Goal: Information Seeking & Learning: Learn about a topic

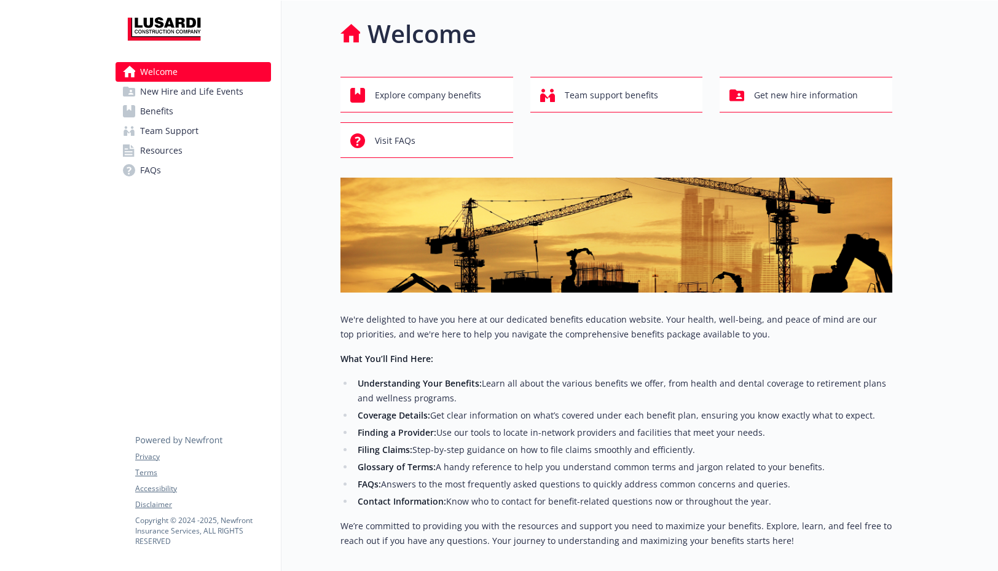
click at [164, 99] on span "New Hire and Life Events" at bounding box center [191, 92] width 103 height 20
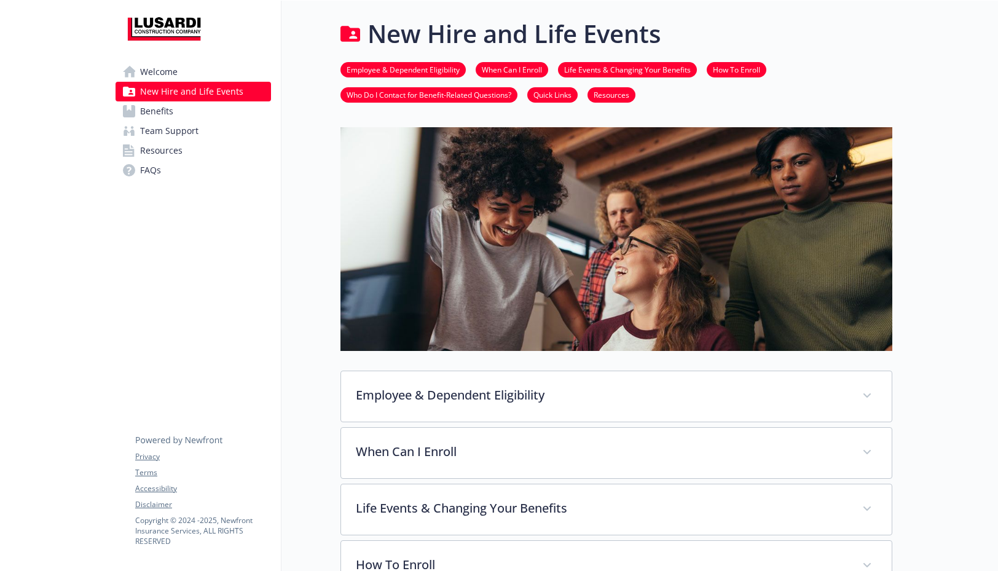
click at [166, 108] on span "Benefits" at bounding box center [156, 111] width 33 height 20
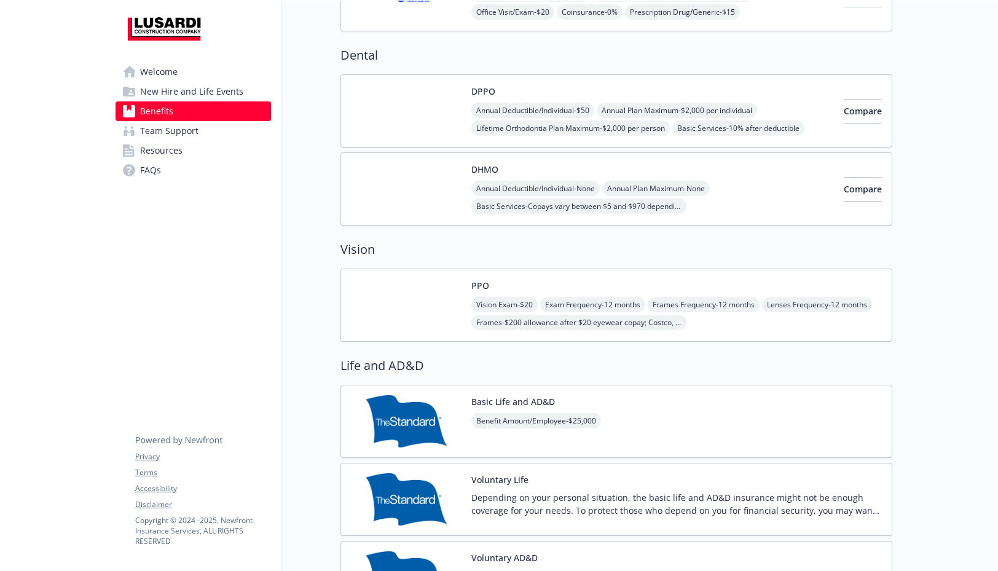
scroll to position [397, 0]
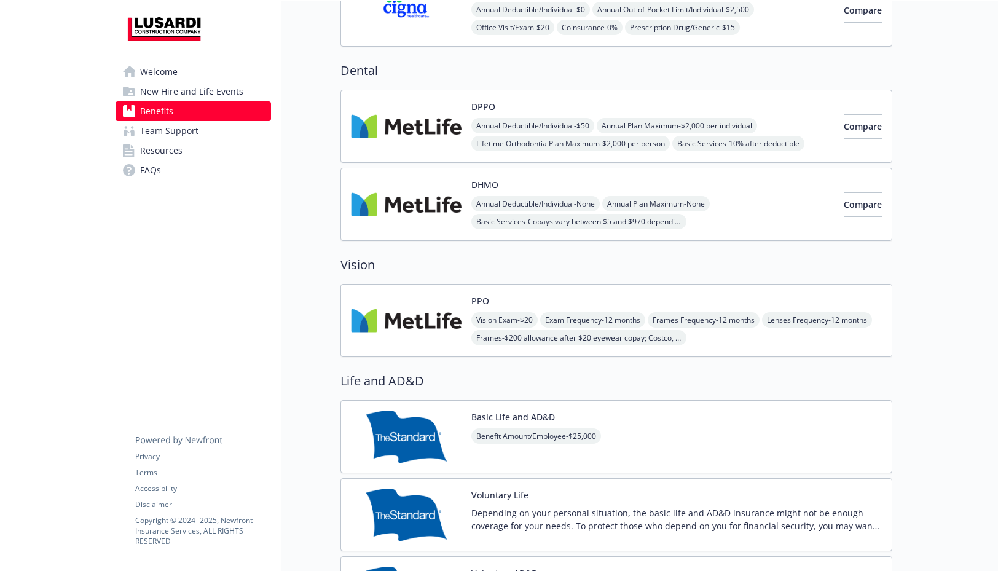
click at [427, 200] on img at bounding box center [406, 204] width 111 height 52
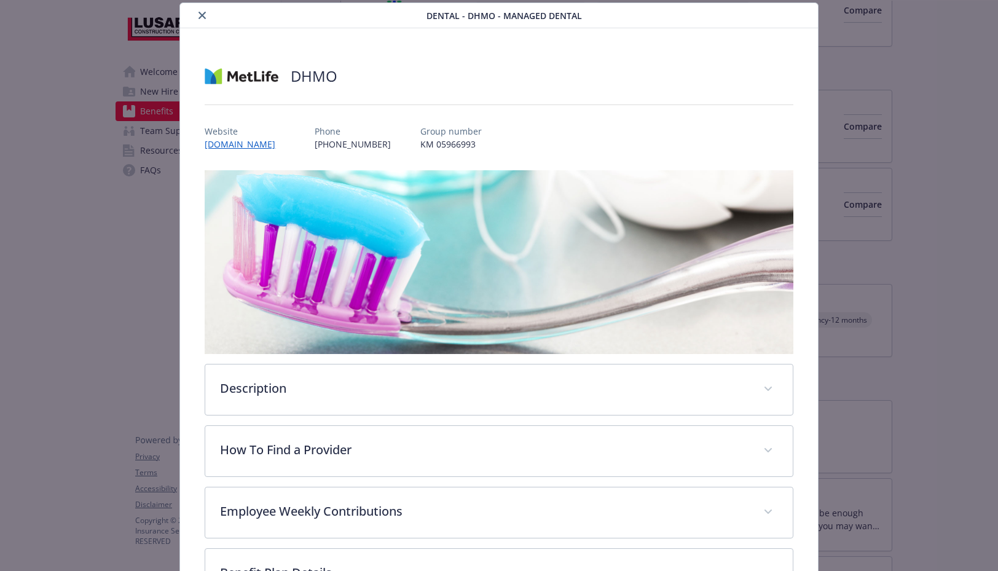
scroll to position [256, 0]
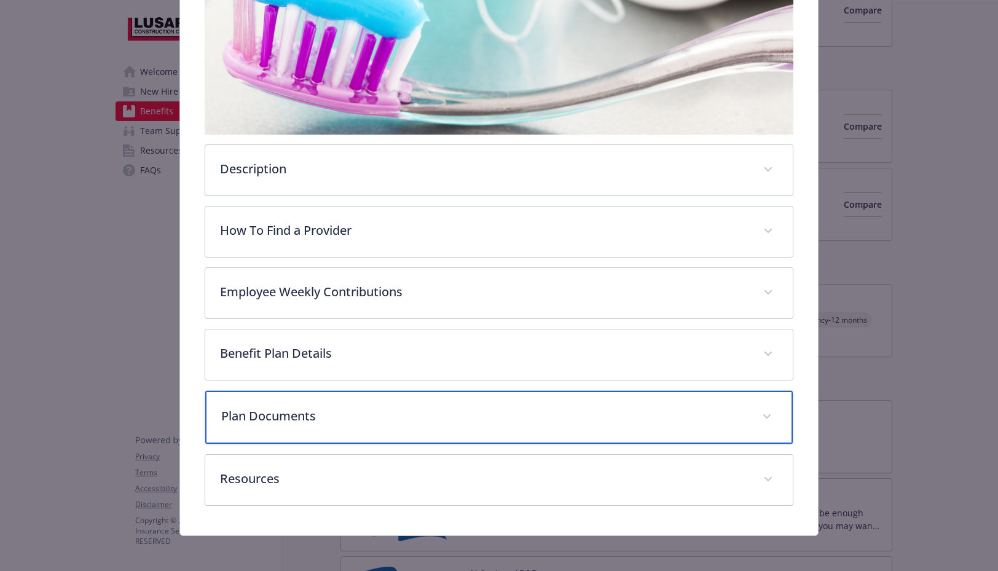
click at [334, 424] on div "Plan Documents" at bounding box center [498, 417] width 587 height 53
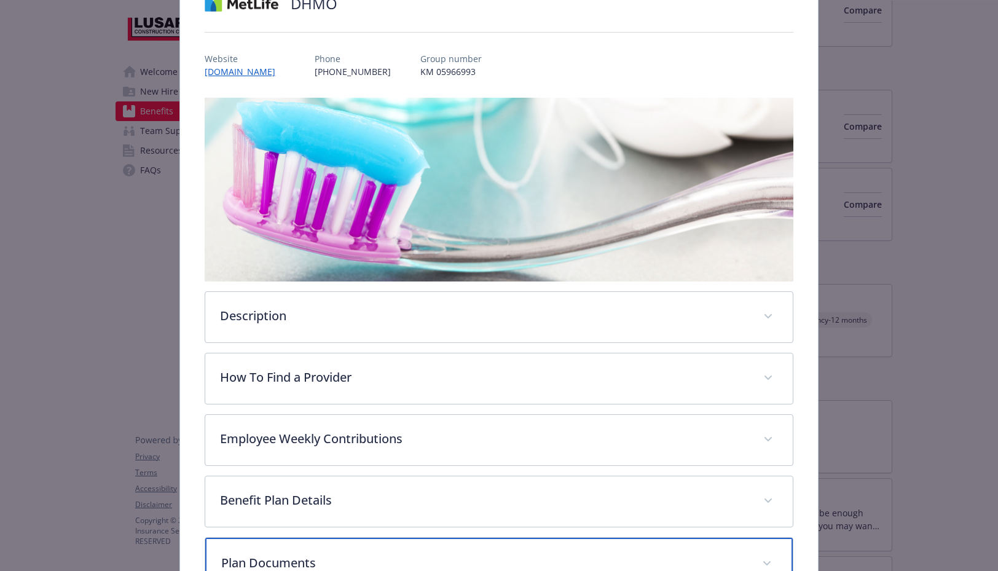
scroll to position [0, 0]
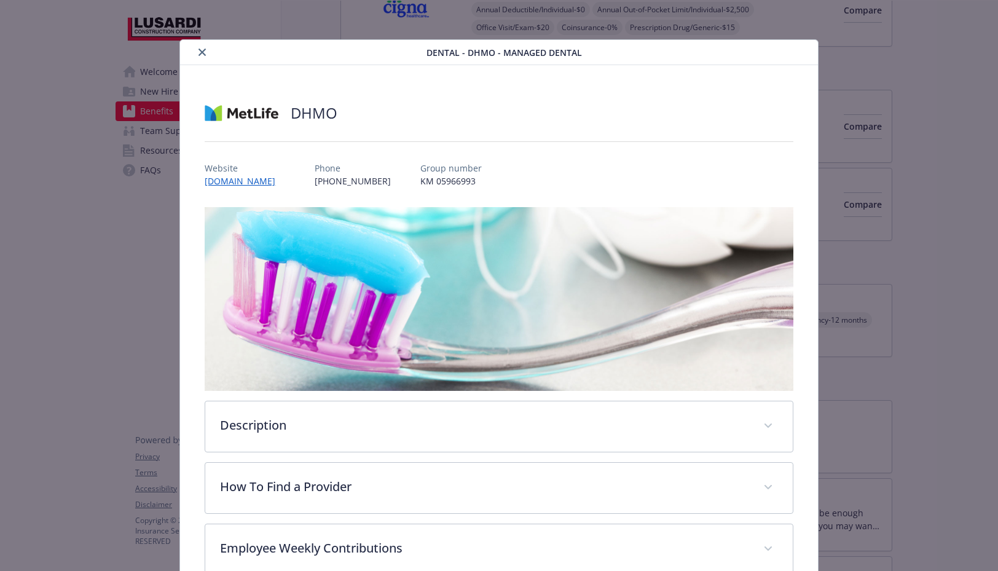
click at [212, 59] on div "details for plan Dental - DHMO - Managed Dental" at bounding box center [305, 52] width 241 height 15
click at [203, 54] on icon "close" at bounding box center [202, 52] width 7 height 7
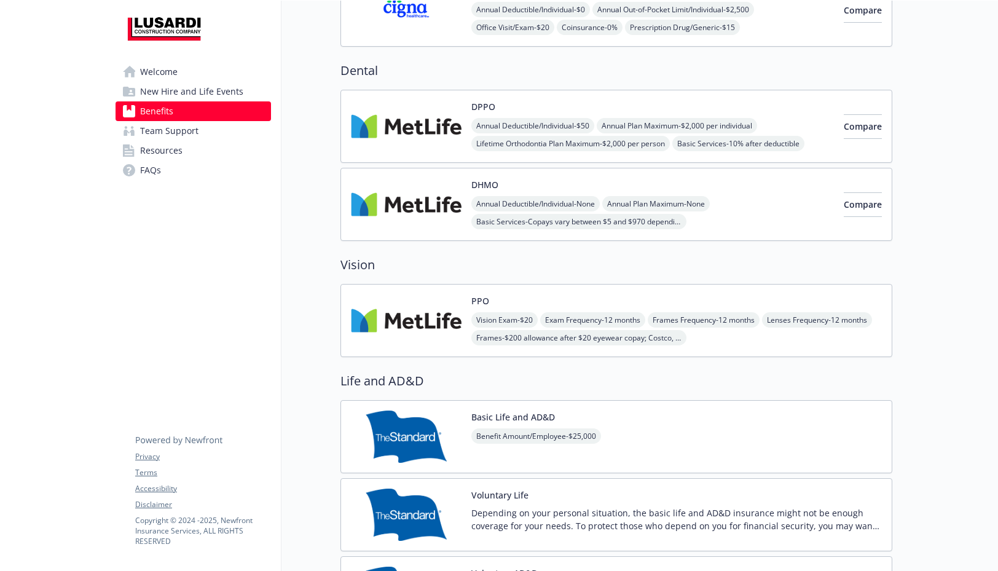
click at [554, 297] on div "PPO Vision Exam - $20 Exam Frequency - 12 months Frames Frequency - 12 months L…" at bounding box center [676, 320] width 411 height 52
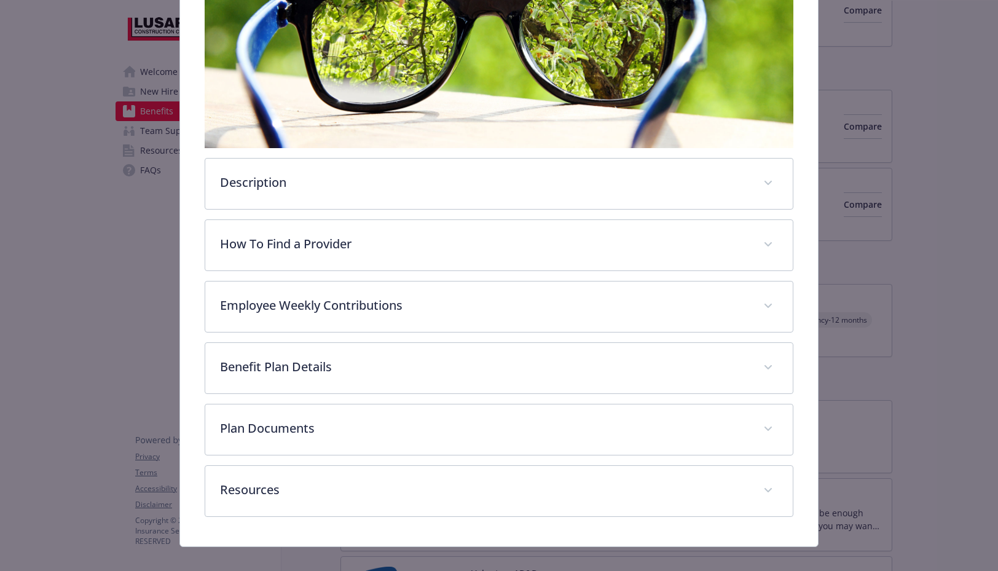
scroll to position [241, 0]
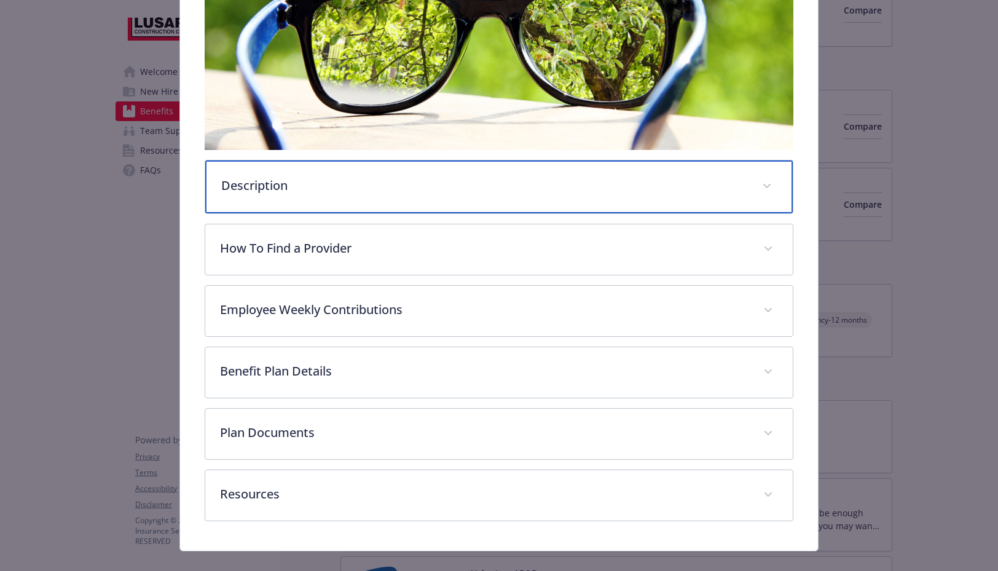
click at [513, 179] on p "Description" at bounding box center [484, 185] width 526 height 18
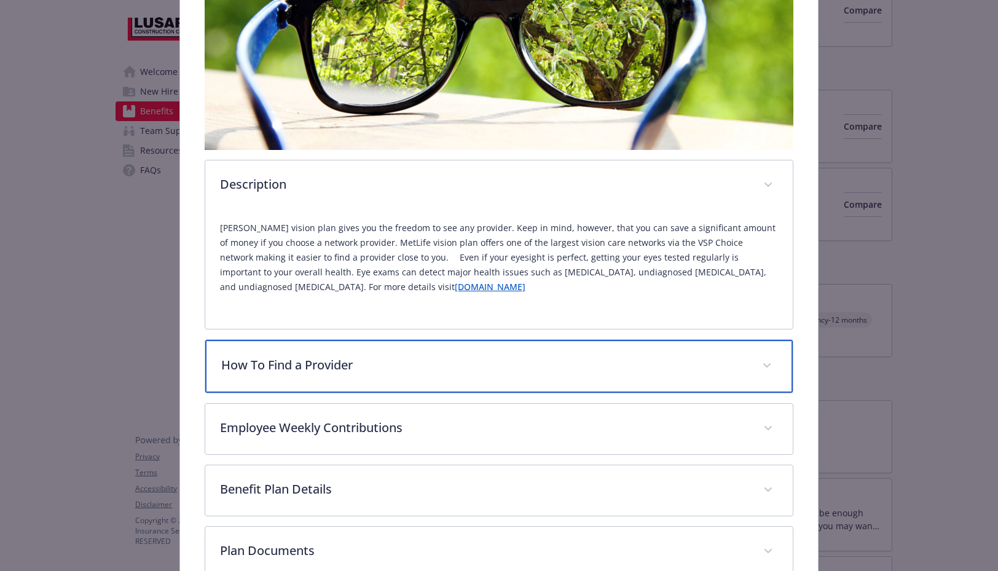
click at [639, 376] on div "How To Find a Provider" at bounding box center [498, 366] width 587 height 53
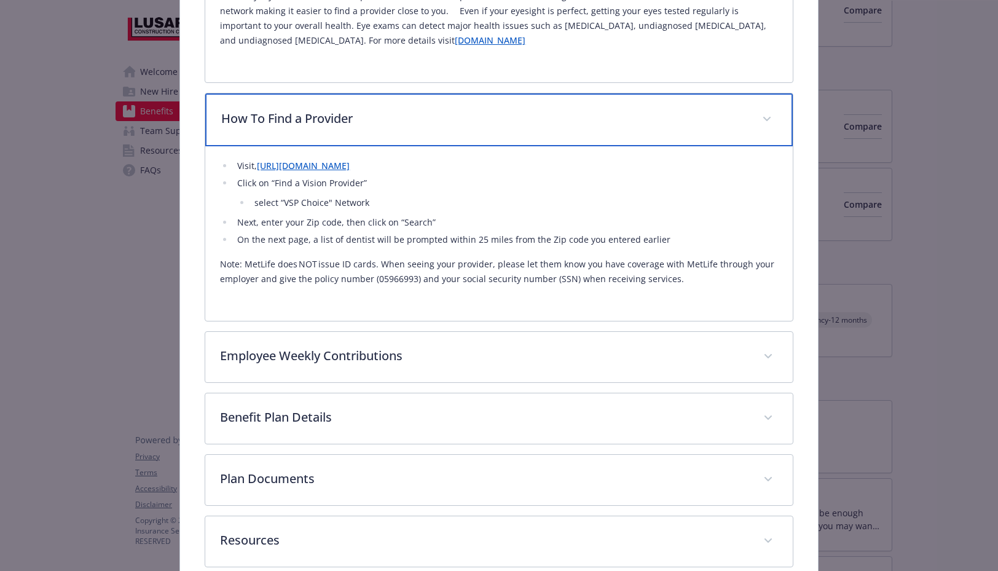
scroll to position [494, 0]
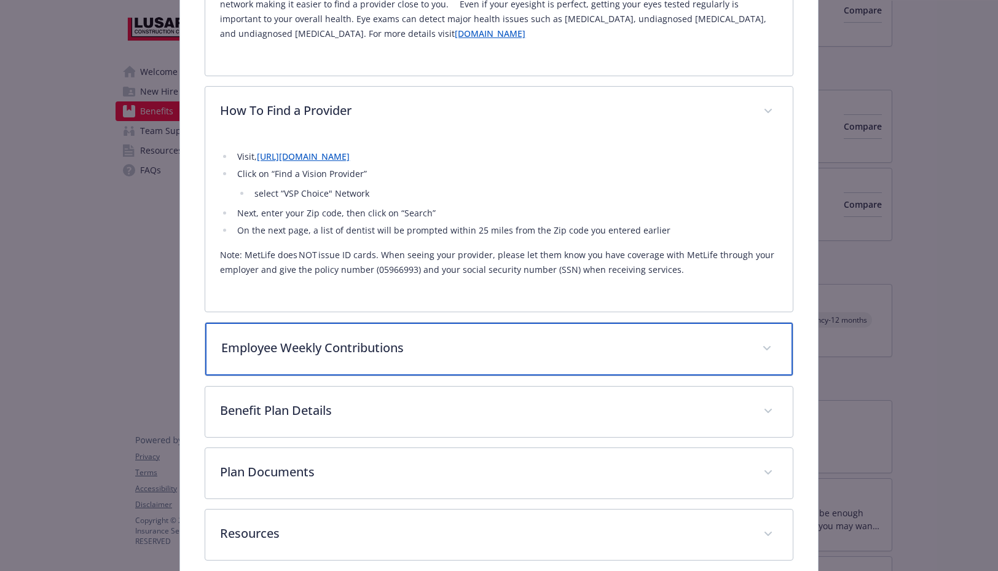
click at [607, 363] on div "Employee Weekly Contributions" at bounding box center [498, 349] width 587 height 53
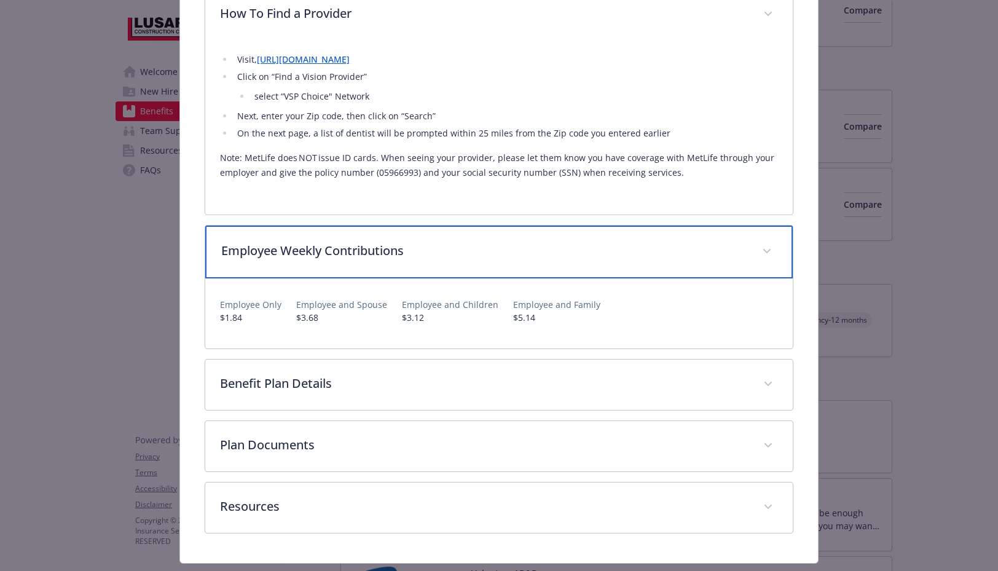
scroll to position [621, 0]
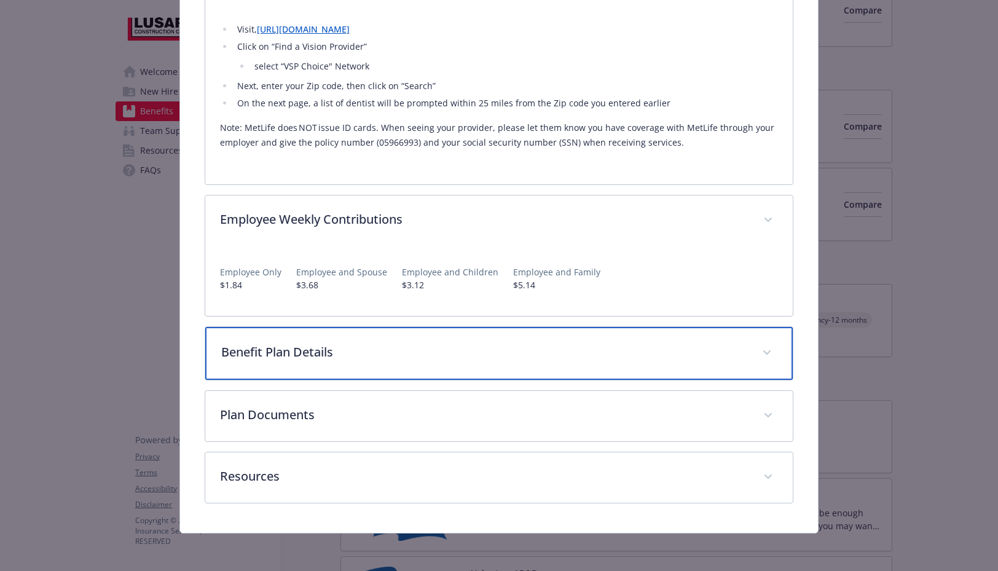
click at [490, 350] on p "Benefit Plan Details" at bounding box center [484, 352] width 526 height 18
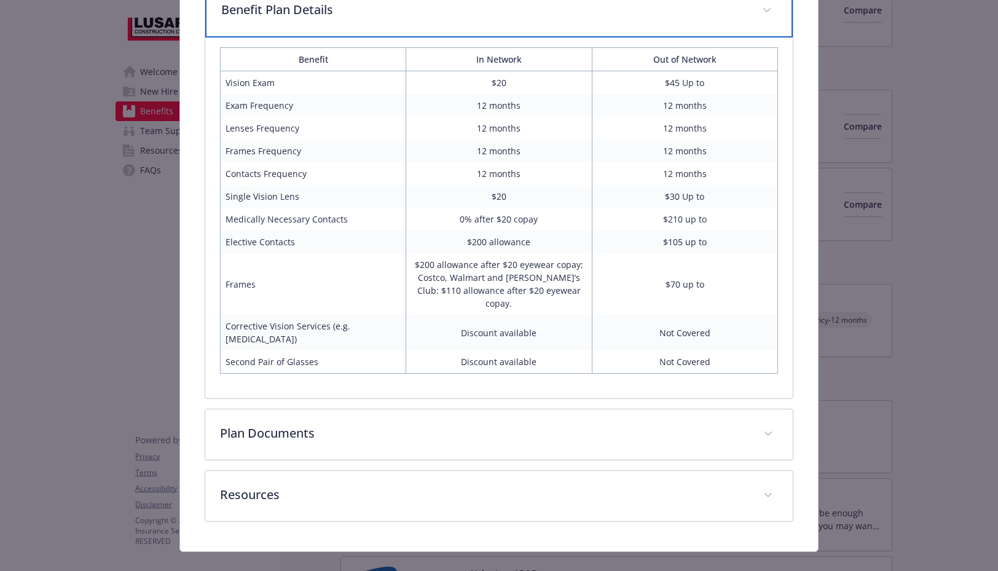
scroll to position [969, 0]
